Goal: Check status: Check status

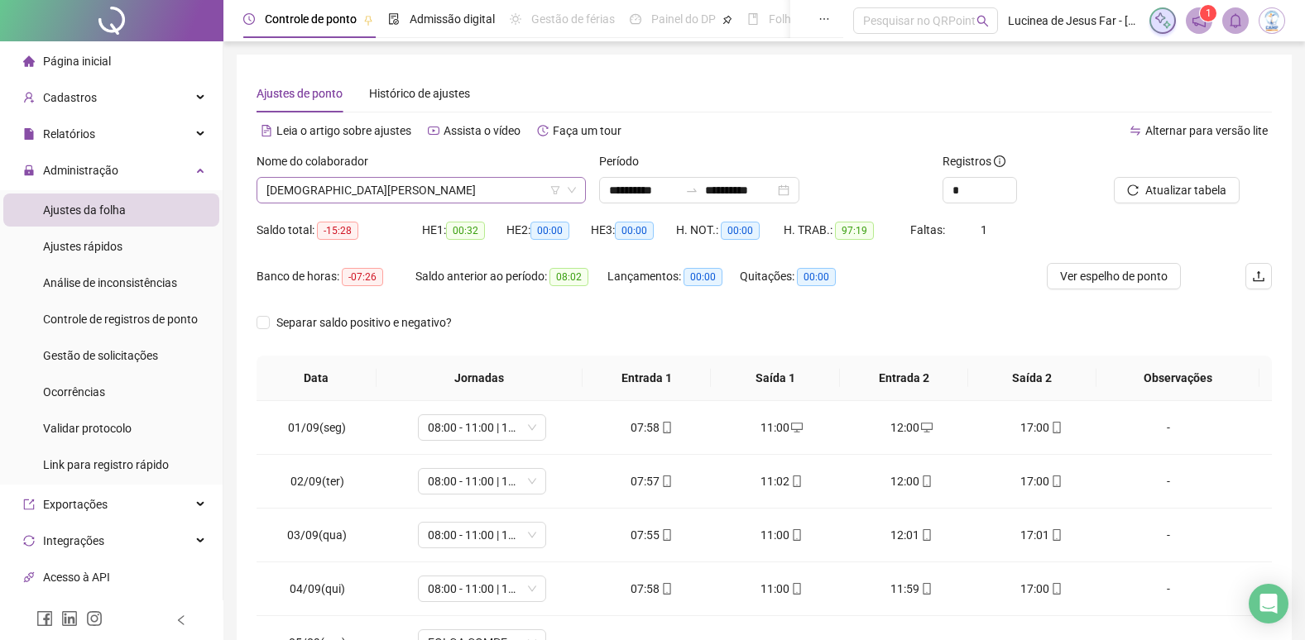
click at [291, 184] on span "[DEMOGRAPHIC_DATA][PERSON_NAME]" at bounding box center [420, 190] width 309 height 25
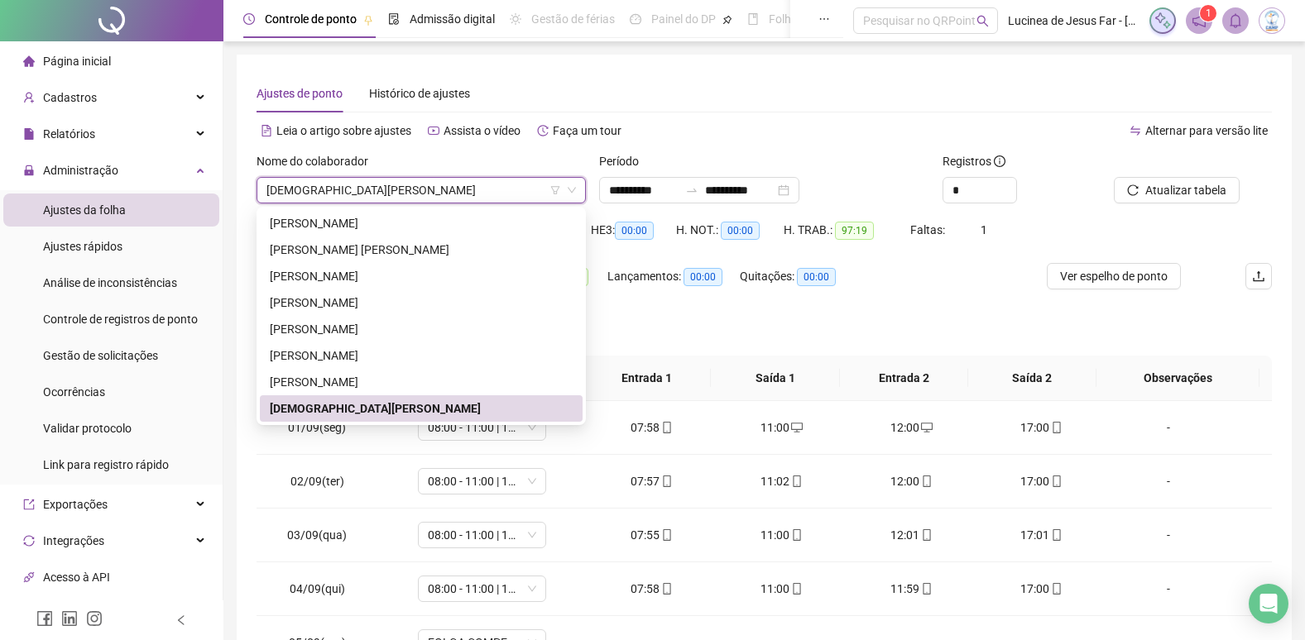
click at [291, 184] on span "[DEMOGRAPHIC_DATA][PERSON_NAME]" at bounding box center [420, 190] width 309 height 25
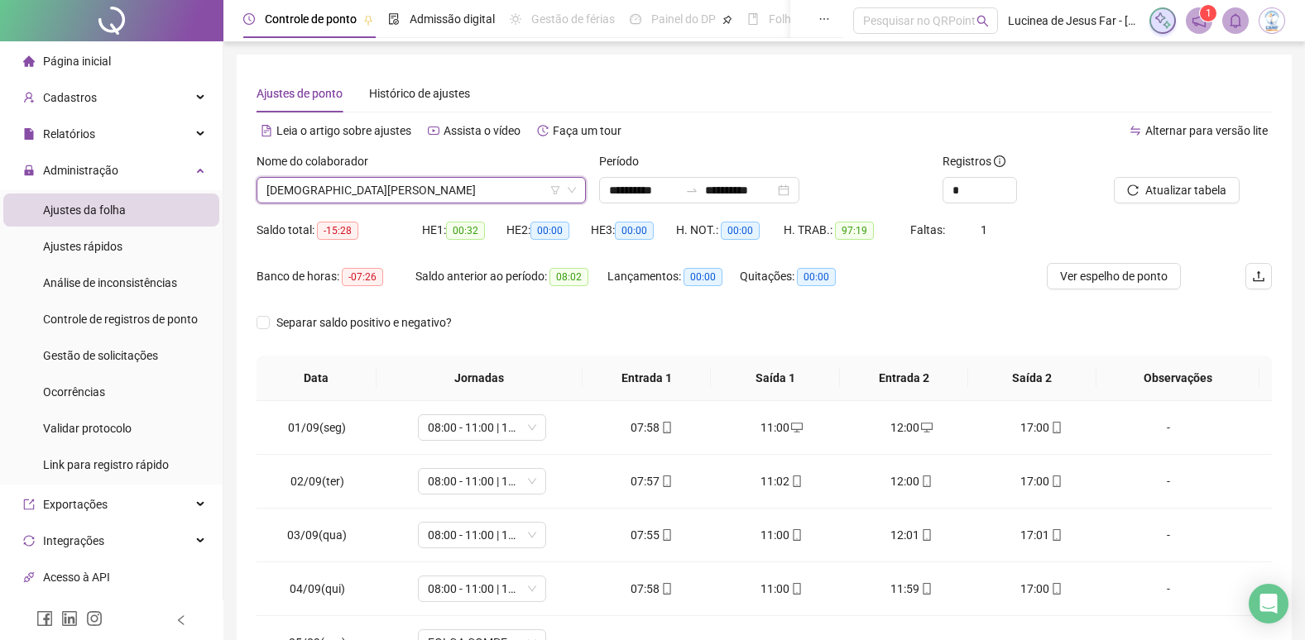
click at [405, 187] on span "[DEMOGRAPHIC_DATA][PERSON_NAME]" at bounding box center [420, 190] width 309 height 25
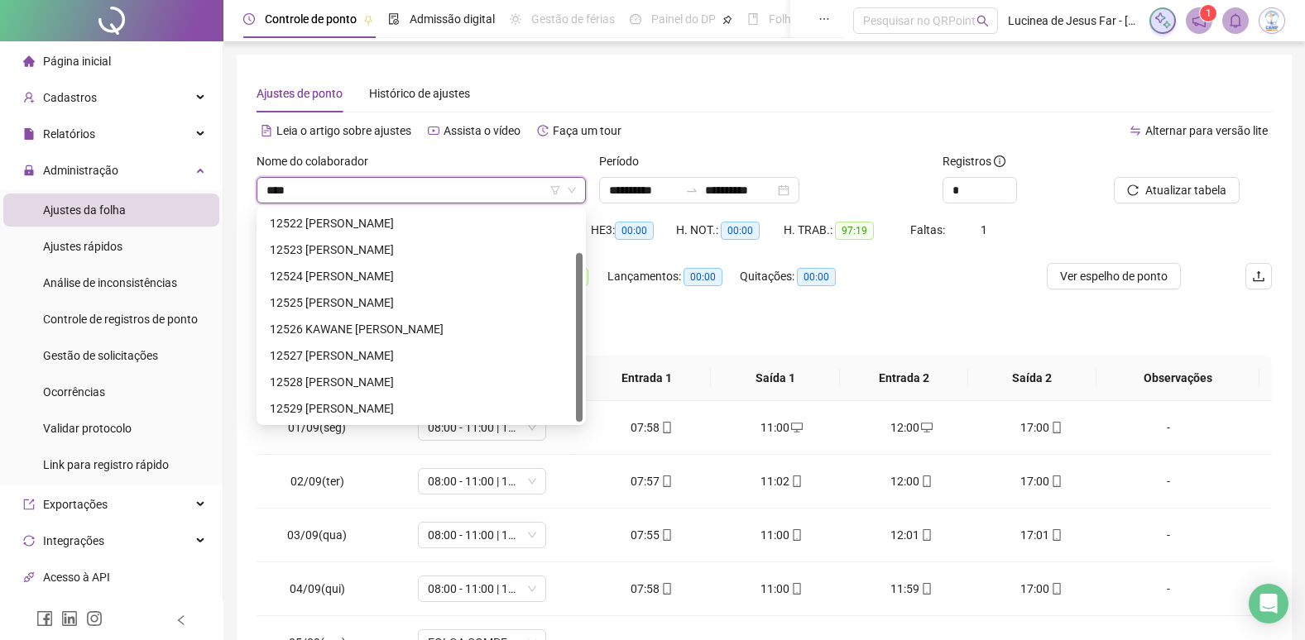
scroll to position [0, 0]
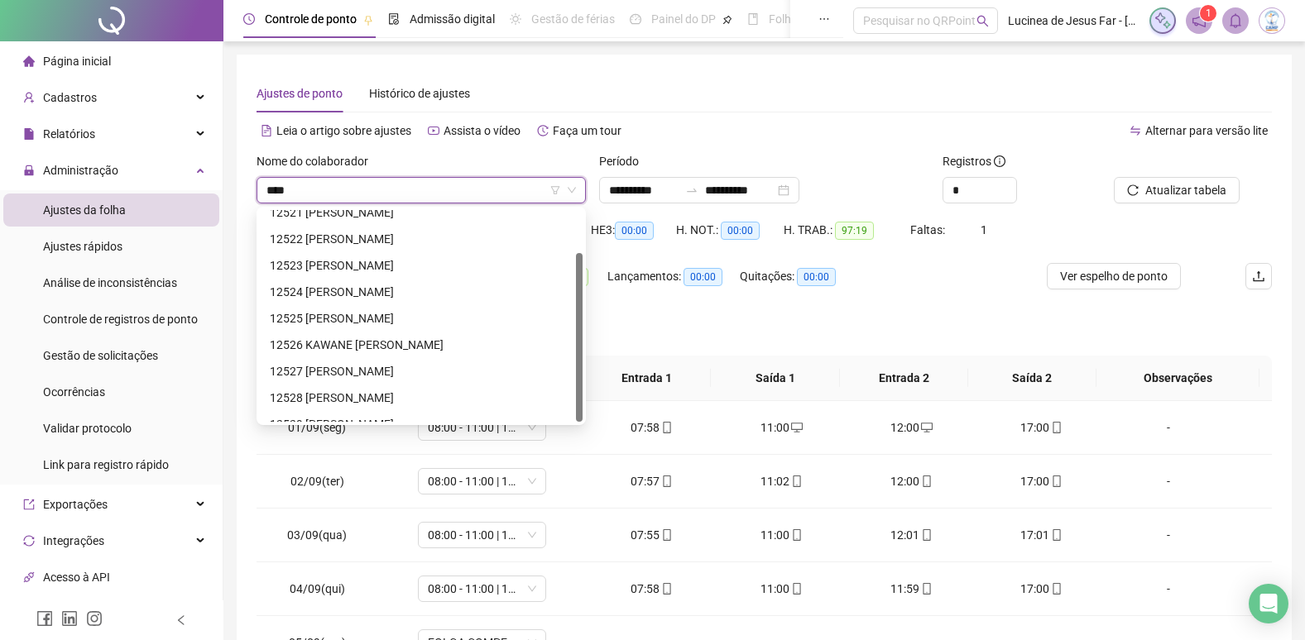
type input "*****"
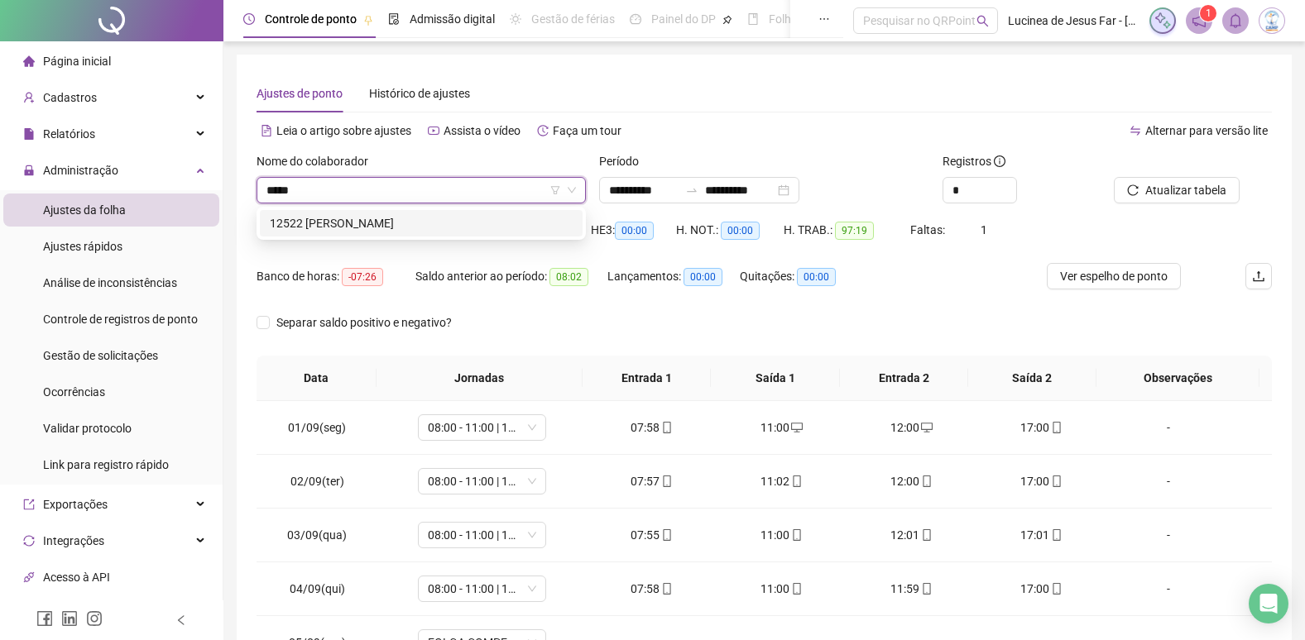
click at [403, 217] on div "12522 [PERSON_NAME]" at bounding box center [421, 223] width 303 height 18
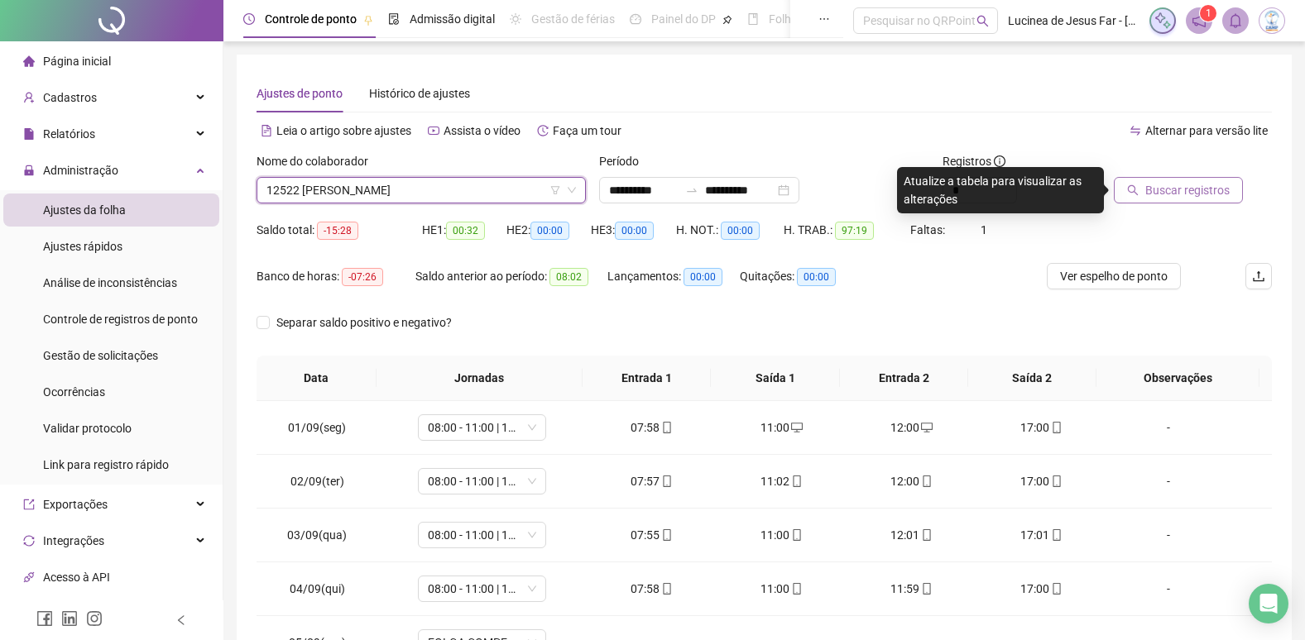
click at [1171, 198] on span "Buscar registros" at bounding box center [1187, 190] width 84 height 18
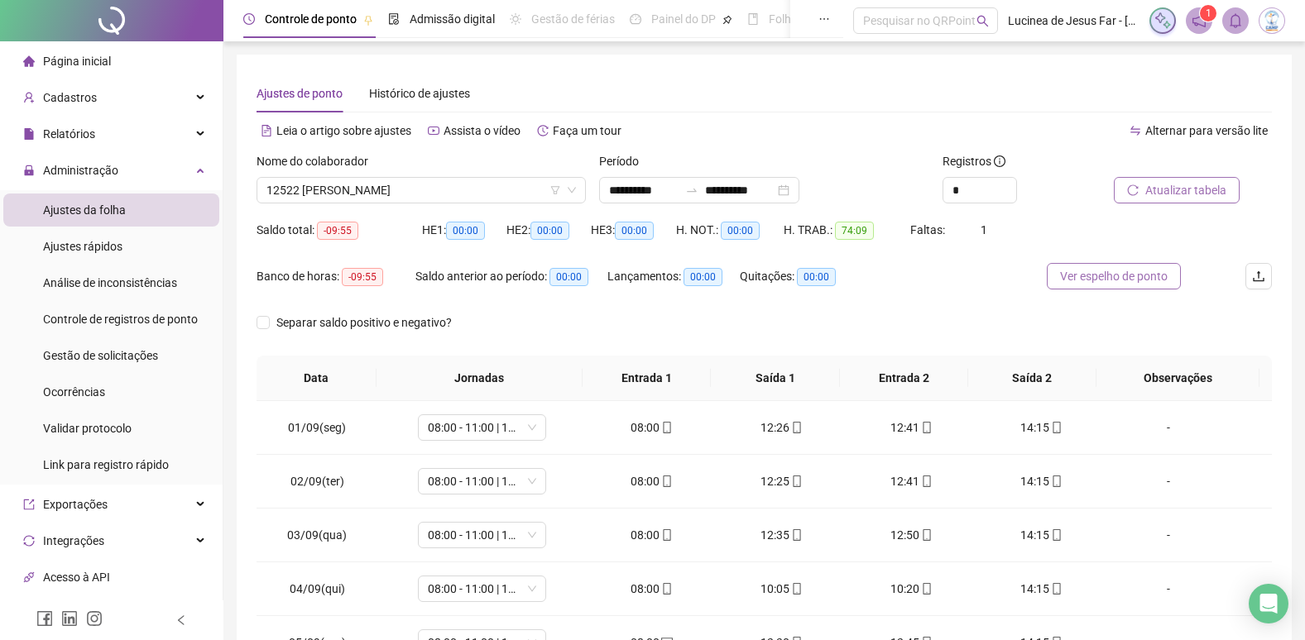
click at [1120, 278] on span "Ver espelho de ponto" at bounding box center [1114, 276] width 108 height 18
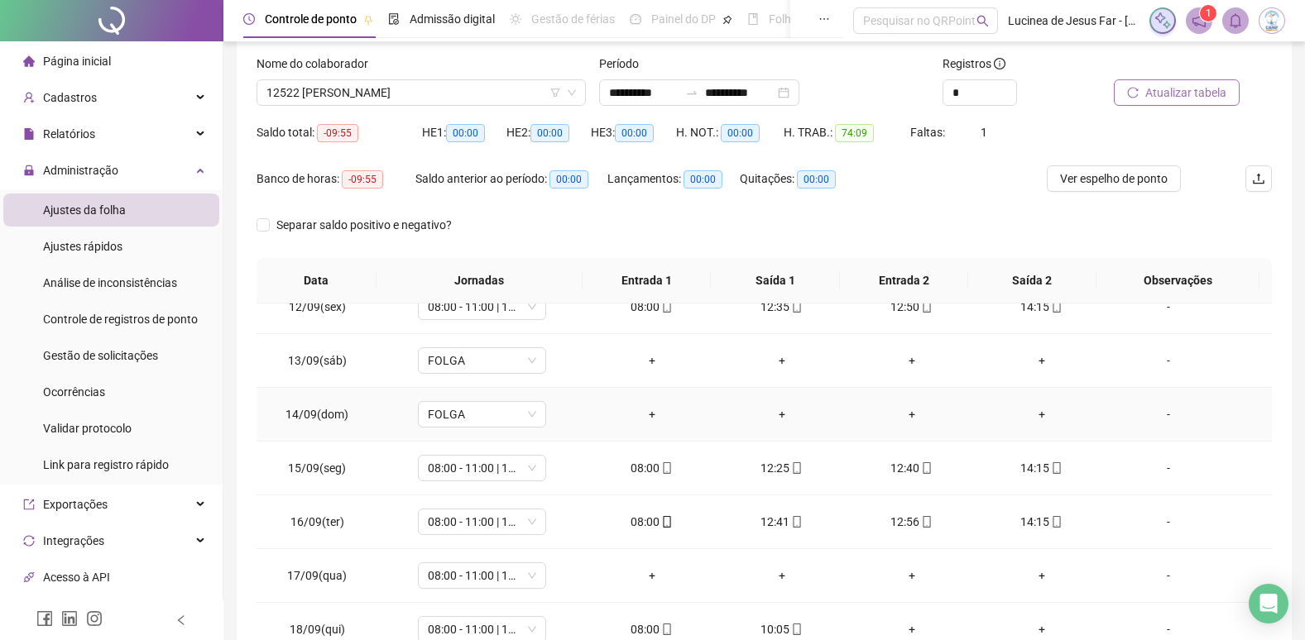
scroll to position [205, 0]
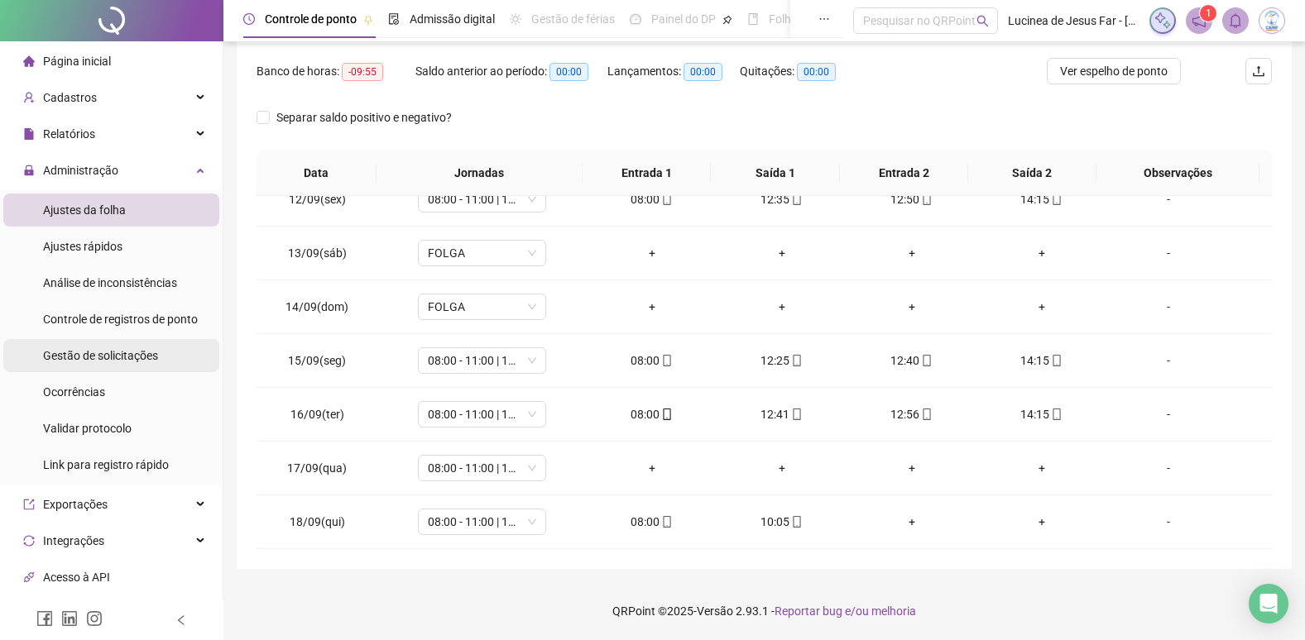
click at [74, 358] on span "Gestão de solicitações" at bounding box center [100, 355] width 115 height 13
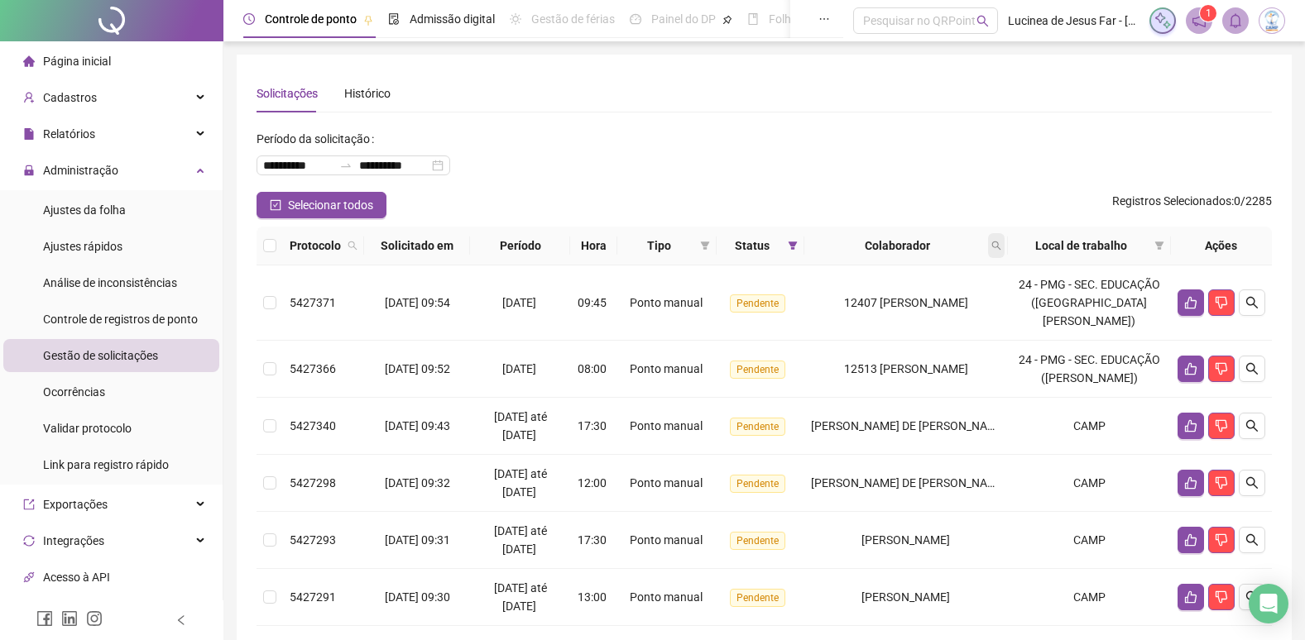
click at [1001, 245] on icon "search" at bounding box center [996, 246] width 10 height 10
type input "*****"
click at [913, 301] on button "Buscar" at bounding box center [902, 311] width 74 height 20
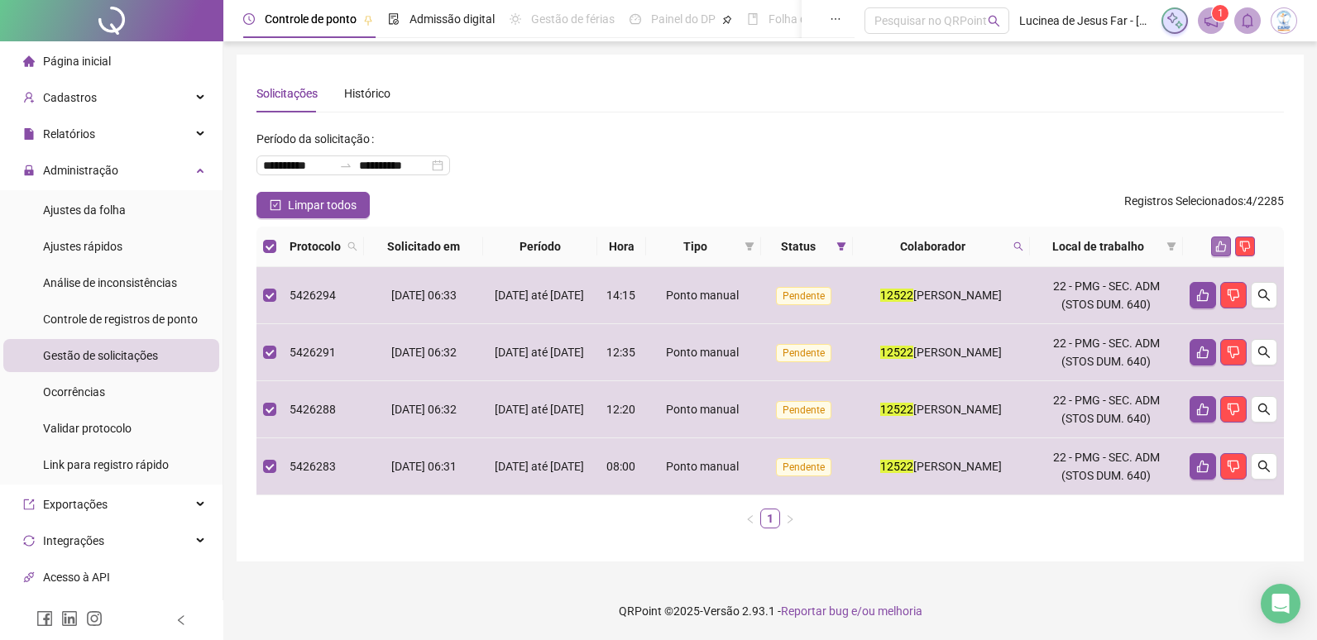
click at [1224, 244] on icon "like" at bounding box center [1221, 247] width 12 height 12
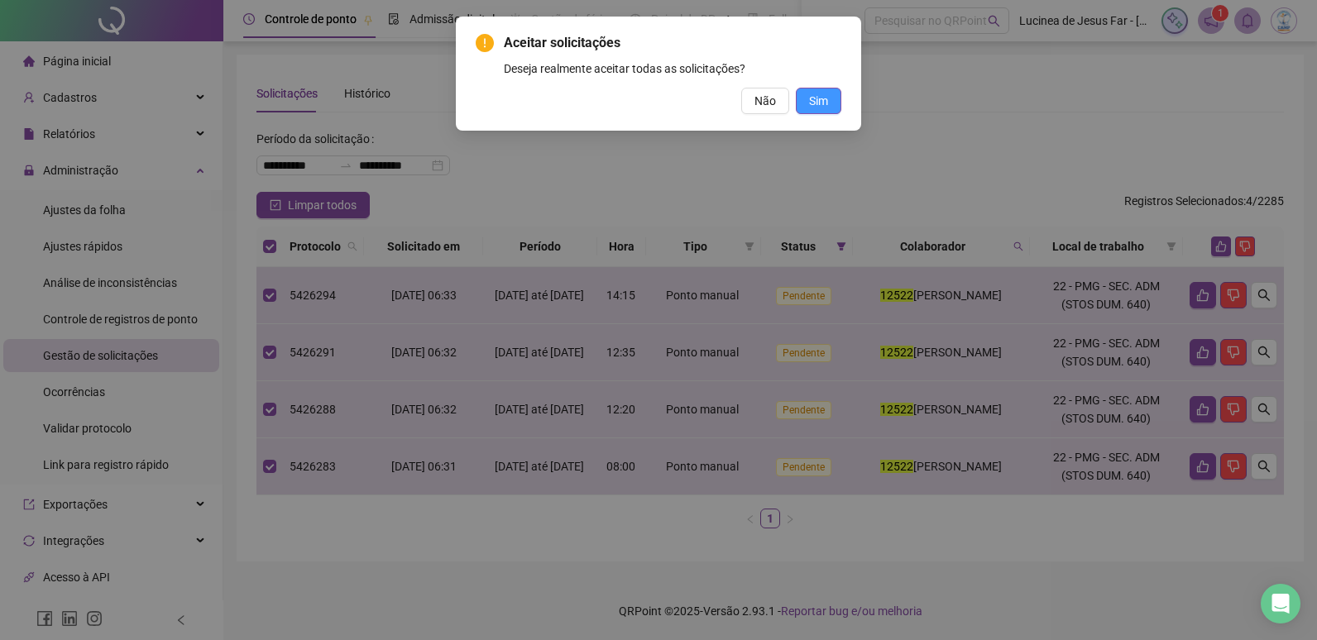
click at [823, 104] on span "Sim" at bounding box center [818, 101] width 19 height 18
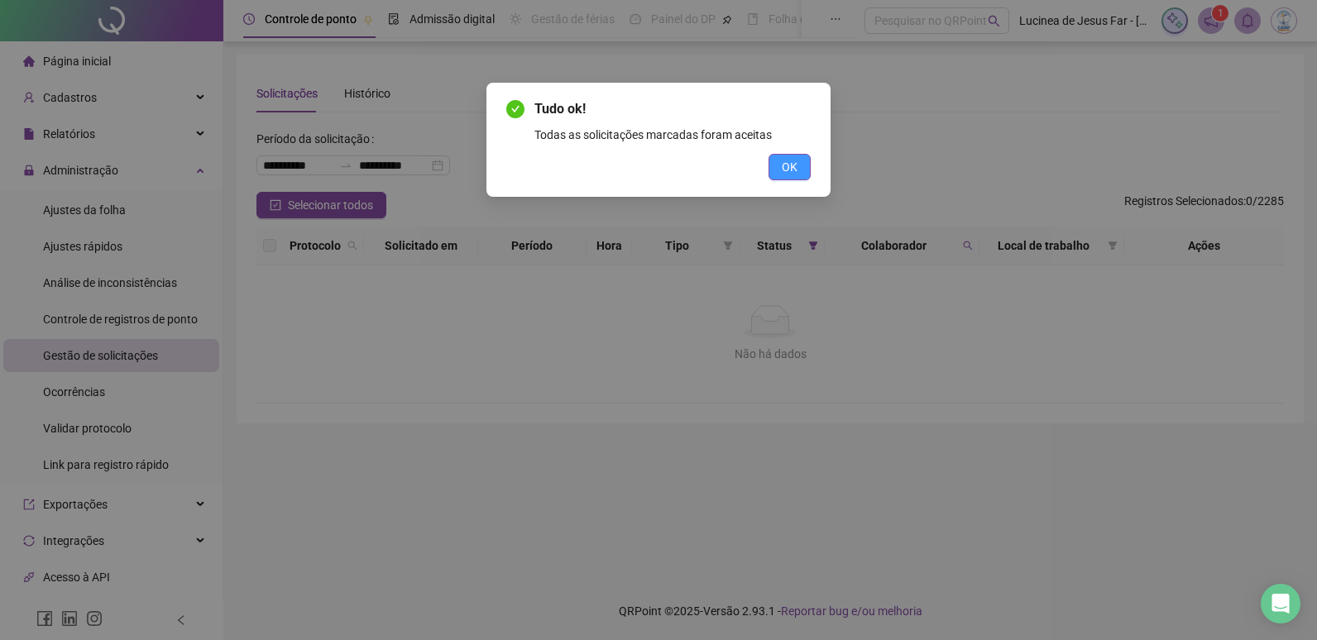
click at [796, 167] on span "OK" at bounding box center [790, 167] width 16 height 18
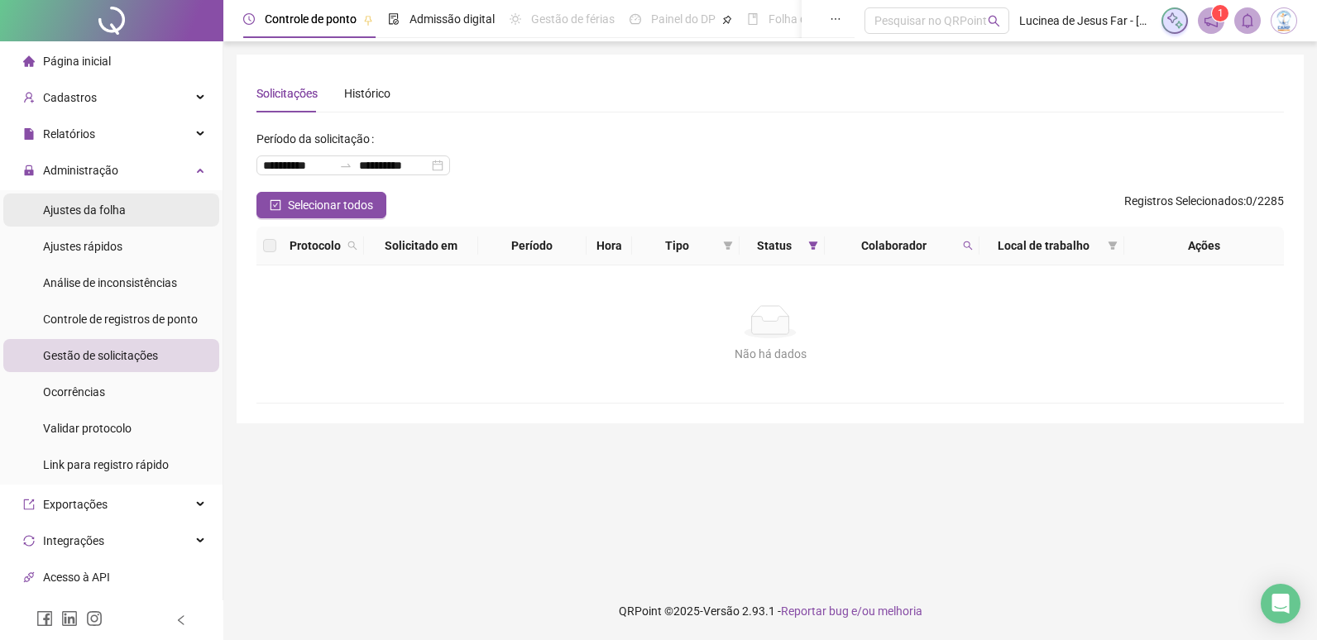
click at [135, 216] on li "Ajustes da folha" at bounding box center [111, 210] width 216 height 33
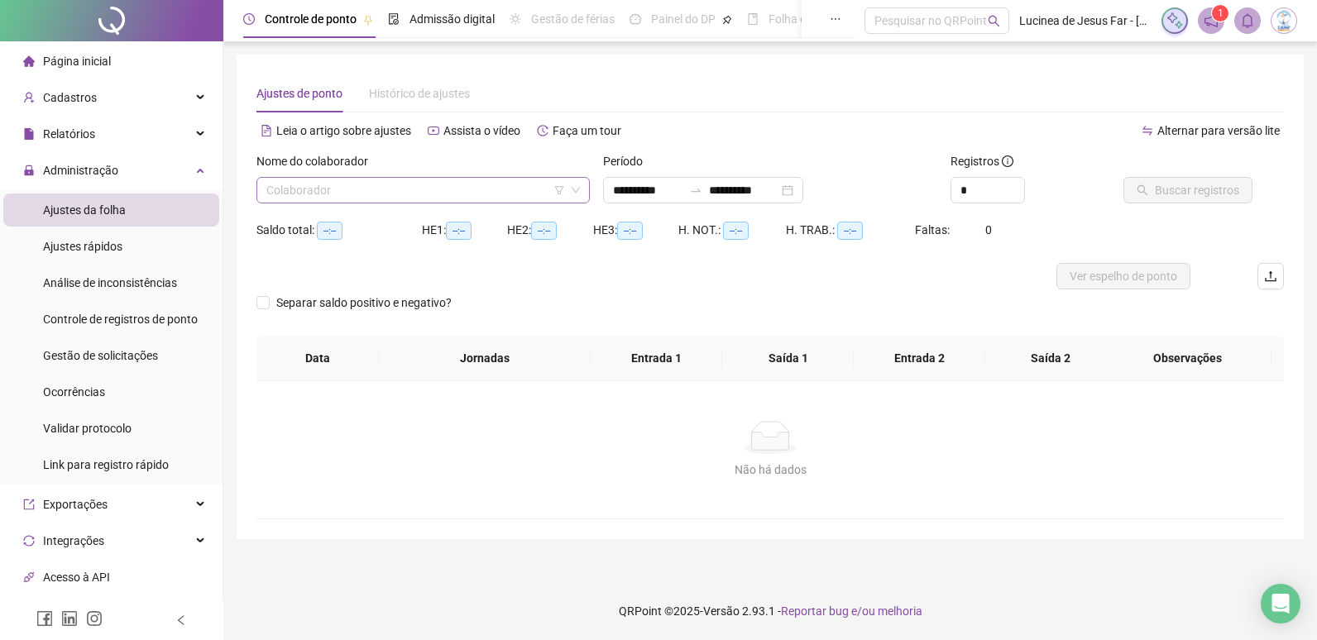
type input "**********"
click at [361, 197] on input "search" at bounding box center [415, 190] width 299 height 25
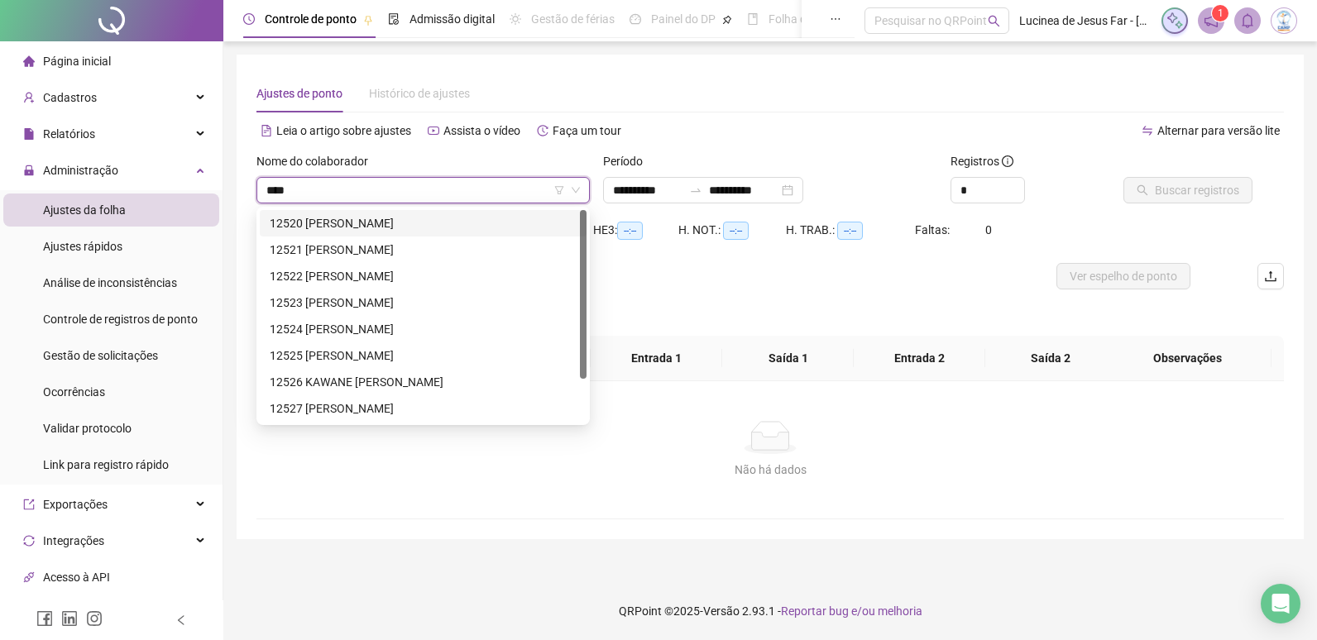
type input "*****"
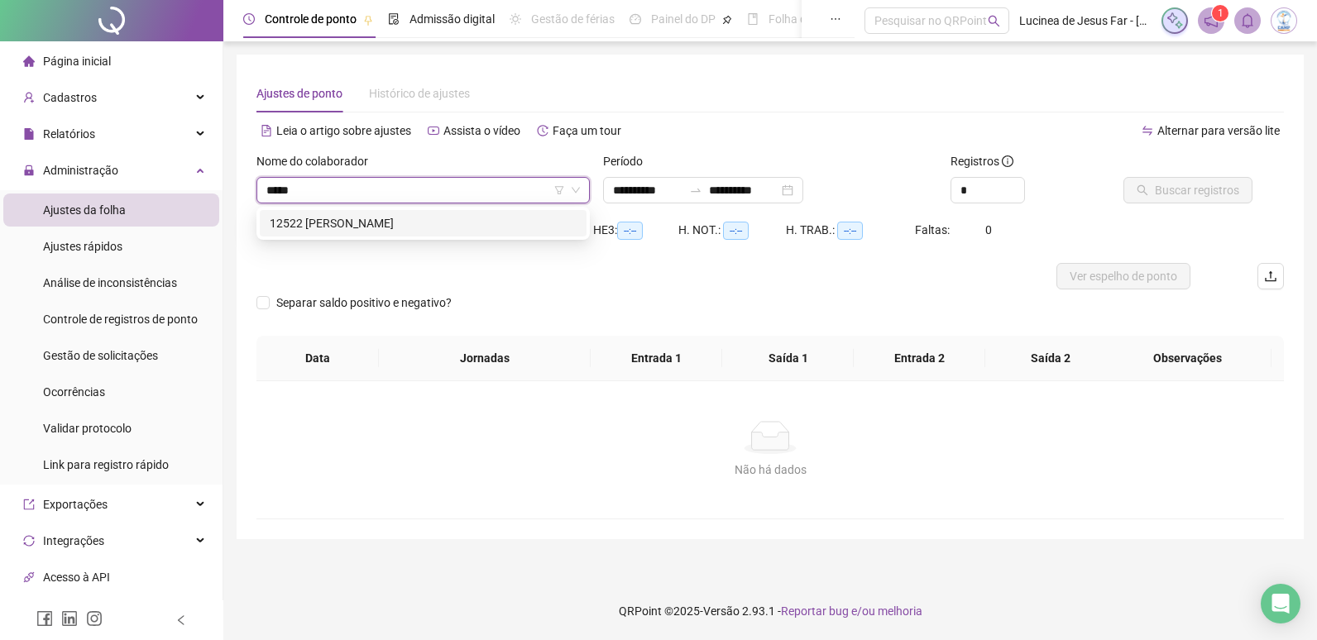
click at [360, 234] on div "12522 [PERSON_NAME]" at bounding box center [423, 223] width 327 height 26
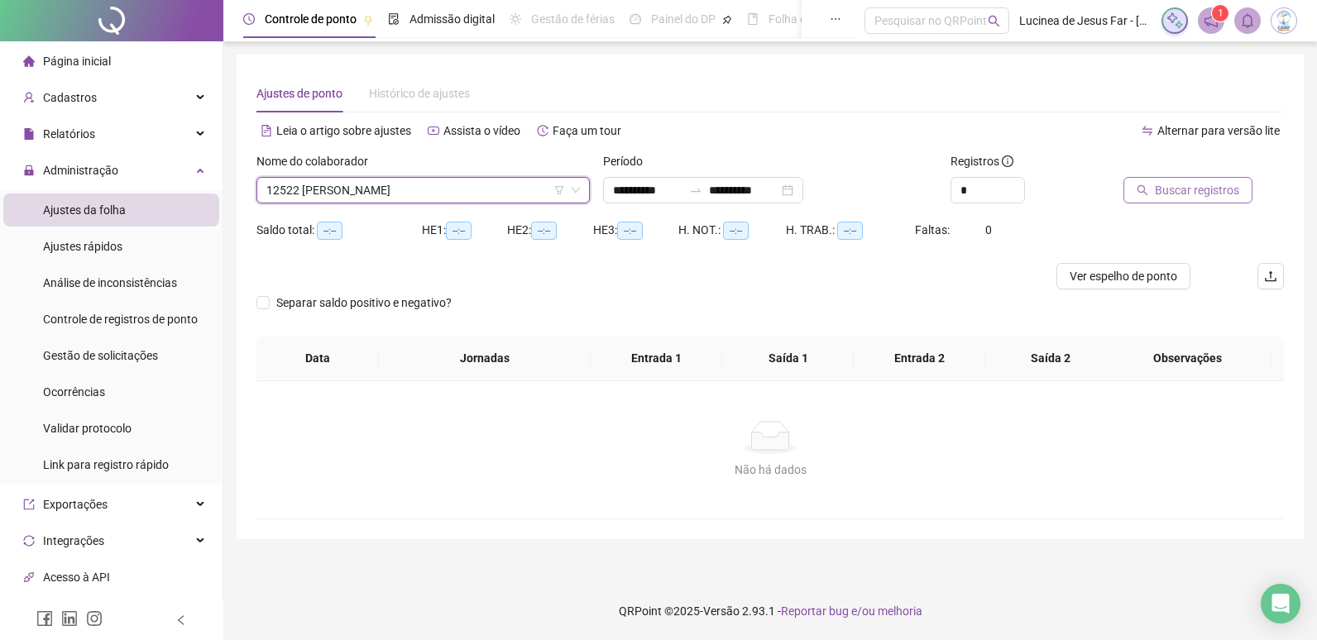
click at [1157, 193] on span "Buscar registros" at bounding box center [1197, 190] width 84 height 18
